Goal: Task Accomplishment & Management: Use online tool/utility

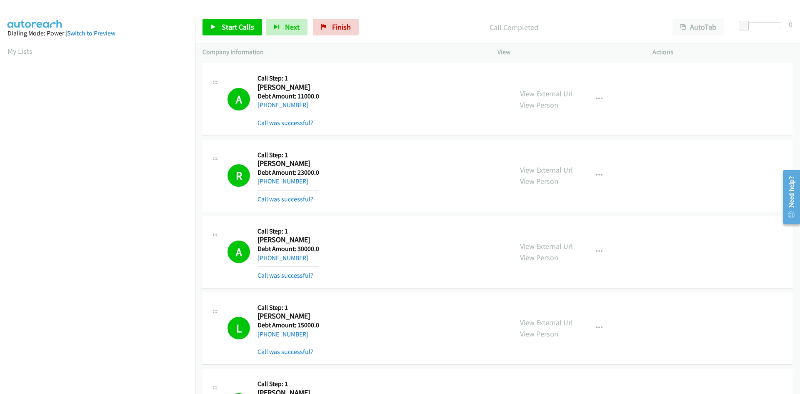
scroll to position [74, 0]
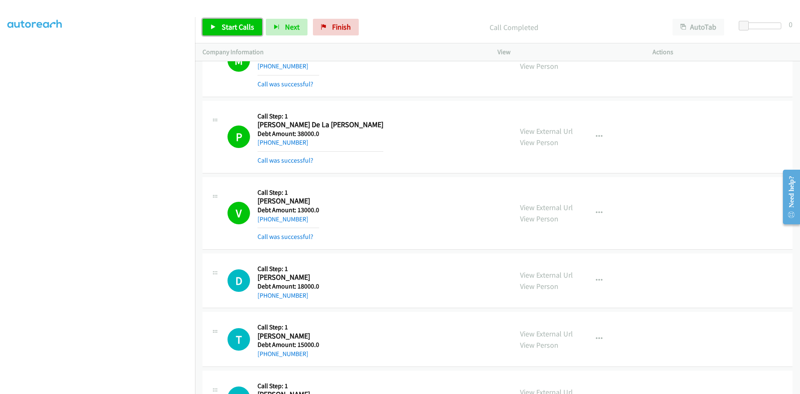
click at [228, 24] on span "Start Calls" at bounding box center [238, 27] width 32 height 10
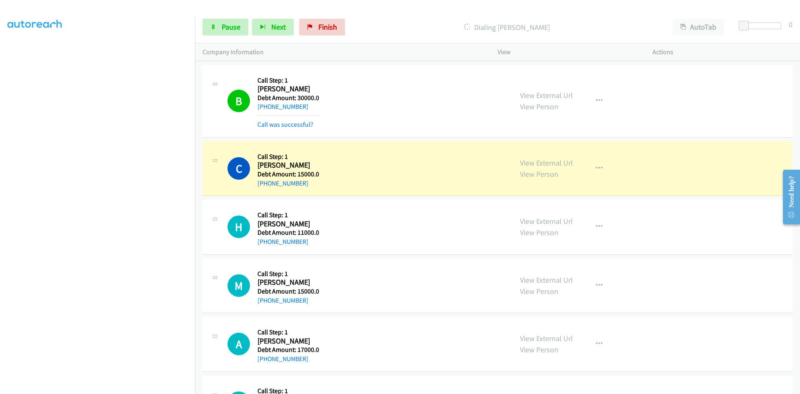
scroll to position [5629, 0]
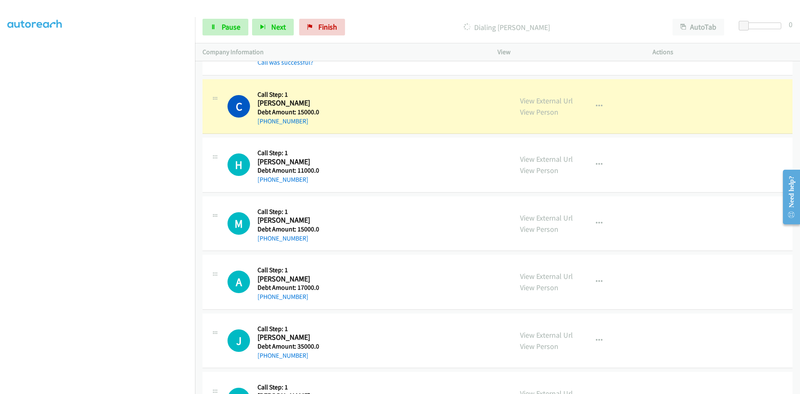
drag, startPoint x: 310, startPoint y: 103, endPoint x: 259, endPoint y: 103, distance: 51.2
click at [259, 103] on h2 "[PERSON_NAME]" at bounding box center [288, 103] width 62 height 10
copy h2 "[PERSON_NAME]"
drag, startPoint x: 306, startPoint y: 120, endPoint x: 265, endPoint y: 123, distance: 40.5
click at [265, 123] on div "[PHONE_NUMBER]" at bounding box center [288, 121] width 62 height 10
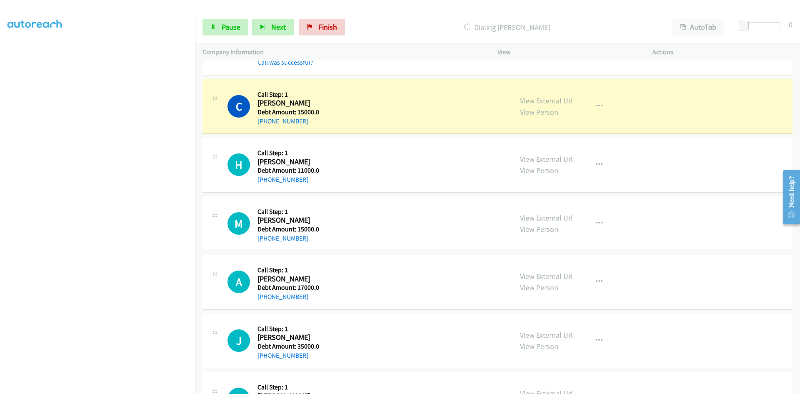
copy link "[PHONE_NUMBER]"
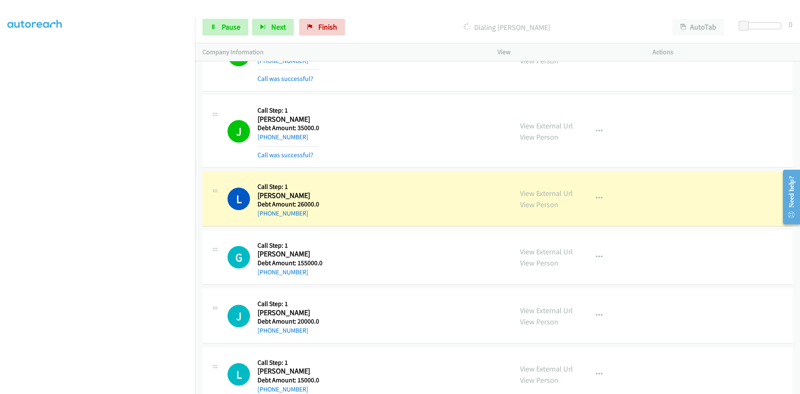
scroll to position [5921, 0]
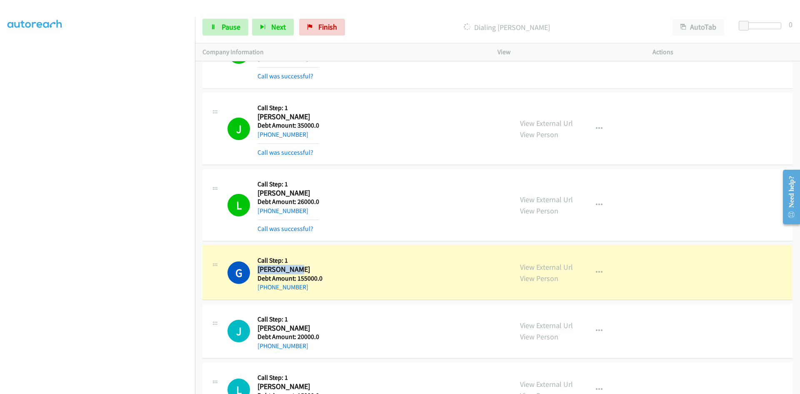
drag, startPoint x: 302, startPoint y: 271, endPoint x: 259, endPoint y: 273, distance: 43.4
click at [259, 273] on h2 "[PERSON_NAME]" at bounding box center [289, 270] width 65 height 10
copy h2 "[PERSON_NAME]"
drag, startPoint x: 307, startPoint y: 286, endPoint x: 265, endPoint y: 289, distance: 41.8
click at [265, 289] on div "[PHONE_NUMBER]" at bounding box center [289, 287] width 65 height 10
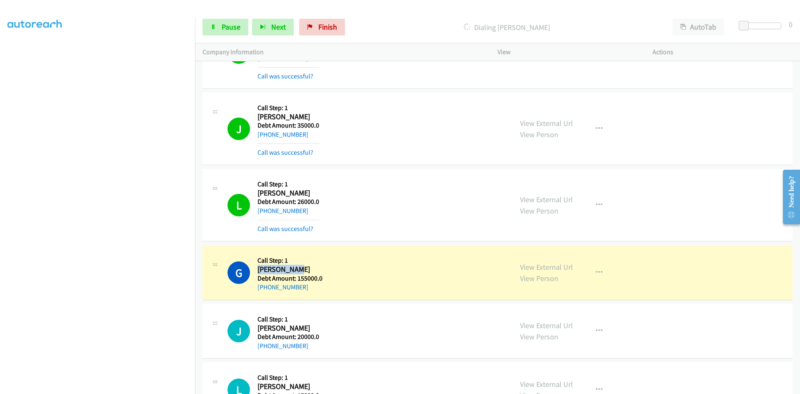
copy link "[PHONE_NUMBER]"
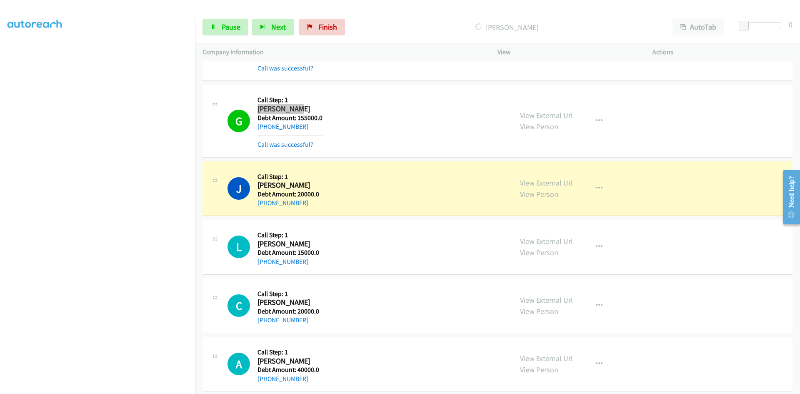
scroll to position [6129, 0]
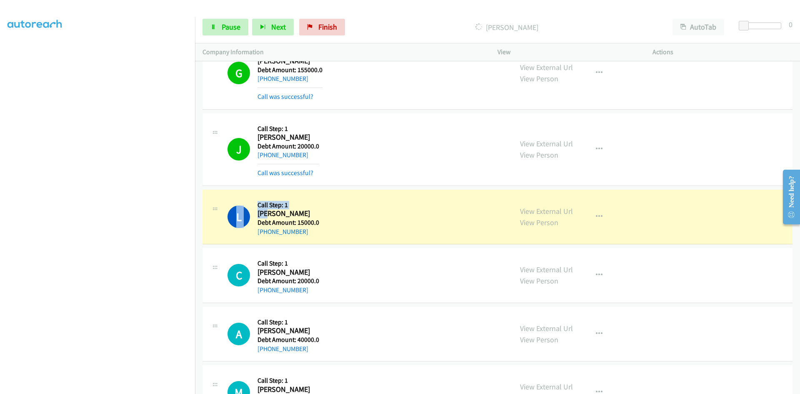
drag, startPoint x: 270, startPoint y: 212, endPoint x: 253, endPoint y: 213, distance: 16.3
click at [253, 213] on div "L Callback Scheduled Call Step: 1 [PERSON_NAME] America/Los_Angeles Debt Amount…" at bounding box center [365, 217] width 277 height 40
copy div "L Callback Scheduled Call Step: 1 [PERSON_NAME]"
click at [283, 215] on h2 "[PERSON_NAME]" at bounding box center [288, 214] width 62 height 10
drag, startPoint x: 269, startPoint y: 212, endPoint x: 258, endPoint y: 212, distance: 11.2
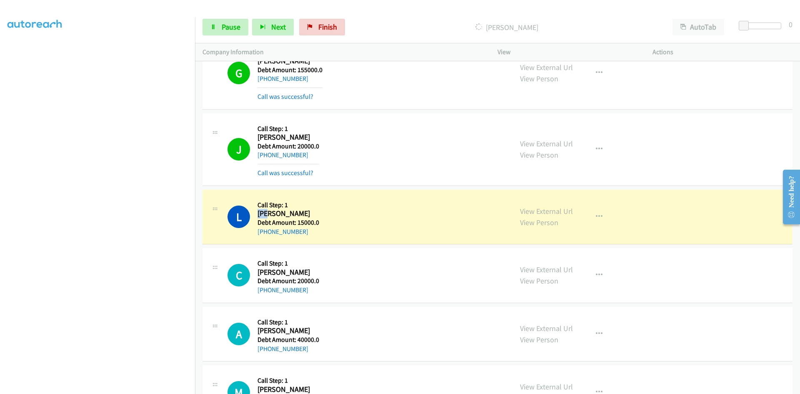
click at [258, 212] on h2 "[PERSON_NAME]" at bounding box center [288, 214] width 62 height 10
copy h2 "[PERSON_NAME]"
drag, startPoint x: 311, startPoint y: 230, endPoint x: 266, endPoint y: 236, distance: 45.4
click at [266, 236] on div "[PHONE_NUMBER]" at bounding box center [288, 232] width 62 height 10
copy link "[PHONE_NUMBER]"
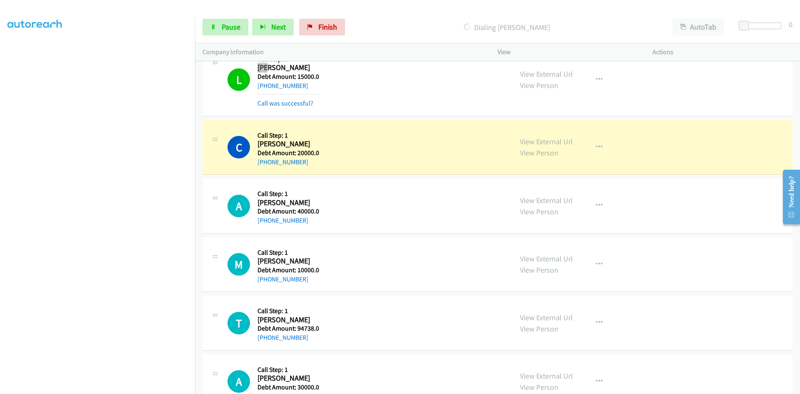
scroll to position [6296, 0]
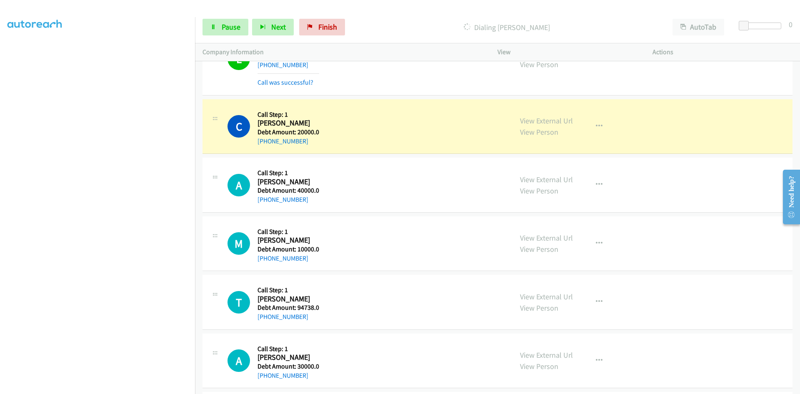
drag, startPoint x: 318, startPoint y: 124, endPoint x: 258, endPoint y: 122, distance: 60.0
click at [258, 122] on div "C Callback Scheduled Call Step: 1 [PERSON_NAME] America/Chicago Debt Amount: 20…" at bounding box center [365, 127] width 277 height 40
copy h2 "[PERSON_NAME]"
drag, startPoint x: 305, startPoint y: 141, endPoint x: 265, endPoint y: 145, distance: 39.4
click at [265, 145] on div "[PHONE_NUMBER]" at bounding box center [288, 141] width 62 height 10
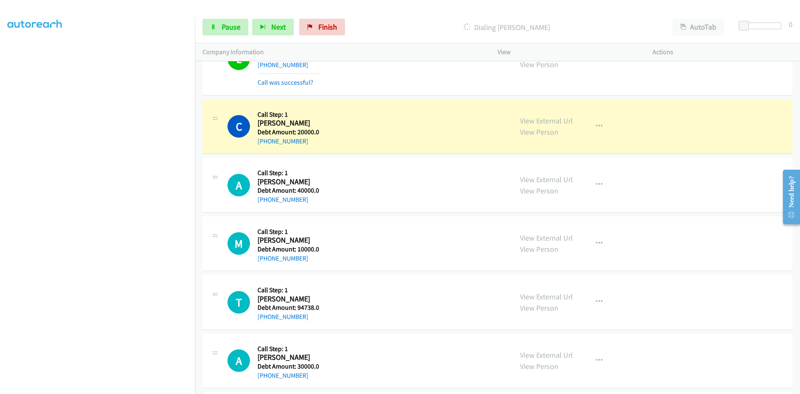
copy link "[PHONE_NUMBER]"
drag, startPoint x: 312, startPoint y: 132, endPoint x: 297, endPoint y: 133, distance: 15.5
click at [297, 133] on h5 "Debt Amount: 20000.0" at bounding box center [288, 132] width 62 height 8
copy h5 "20000"
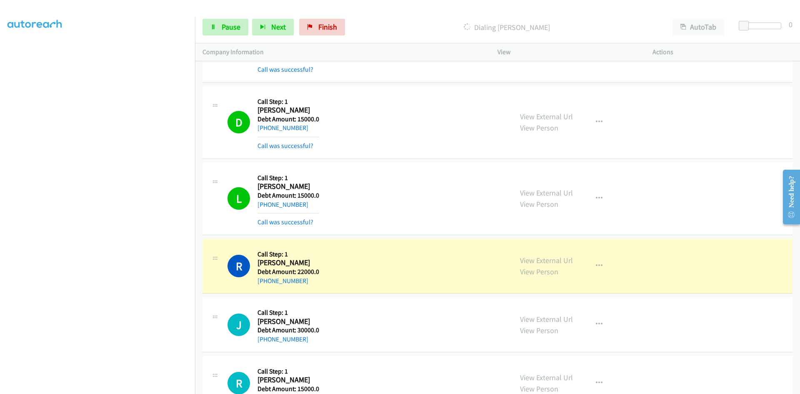
scroll to position [7379, 0]
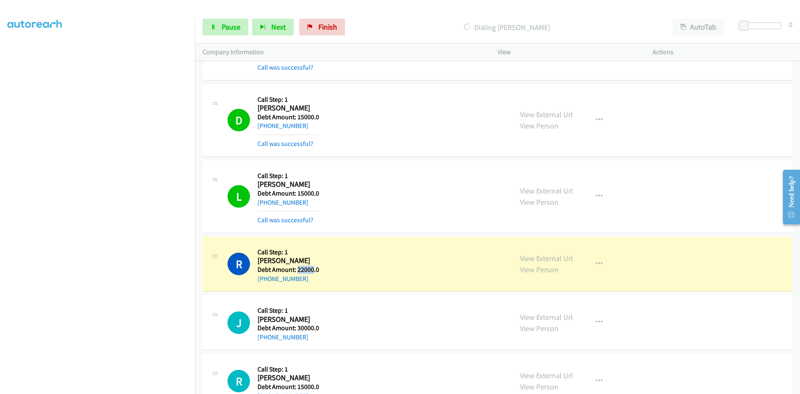
drag, startPoint x: 312, startPoint y: 267, endPoint x: 297, endPoint y: 269, distance: 16.0
click at [297, 269] on h5 "Debt Amount: 22000.0" at bounding box center [288, 269] width 62 height 8
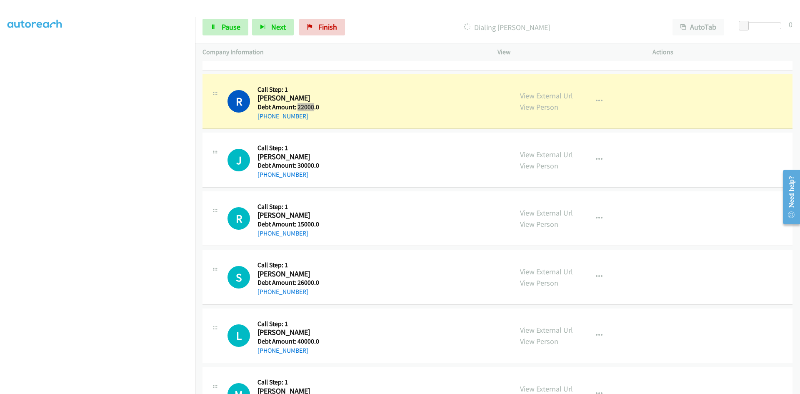
scroll to position [7546, 0]
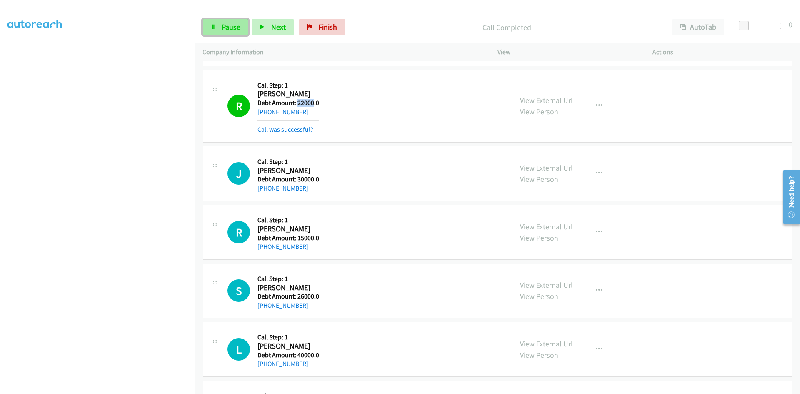
click at [218, 29] on link "Pause" at bounding box center [225, 27] width 46 height 17
